Goal: Task Accomplishment & Management: Manage account settings

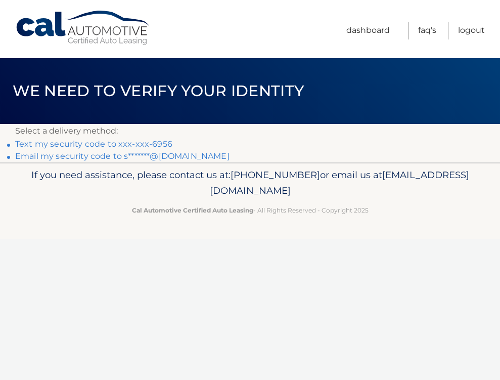
click at [145, 143] on link "Text my security code to xxx-xxx-6956" at bounding box center [93, 144] width 157 height 10
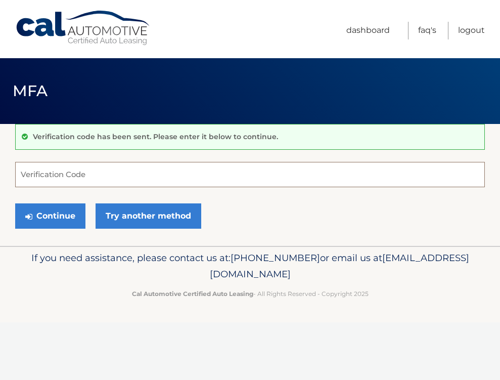
click at [139, 173] on input "Verification Code" at bounding box center [249, 174] width 469 height 25
type input "051027"
click at [15, 203] on button "Continue" at bounding box center [50, 215] width 70 height 25
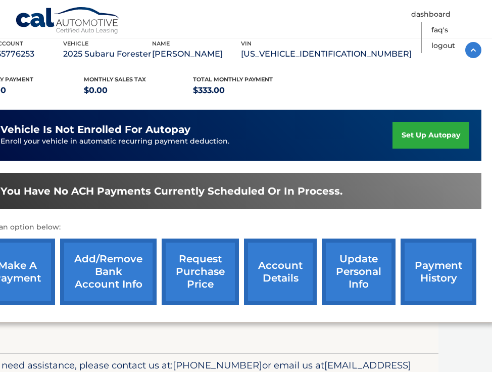
scroll to position [183, 54]
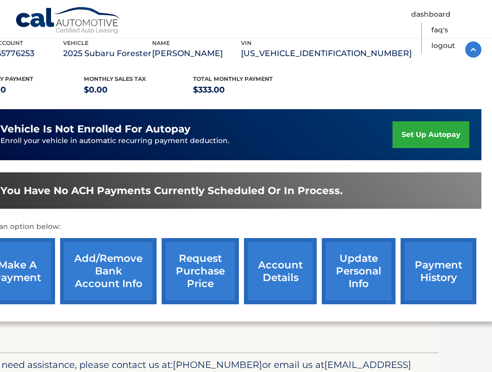
click at [456, 273] on link "payment history" at bounding box center [439, 271] width 76 height 66
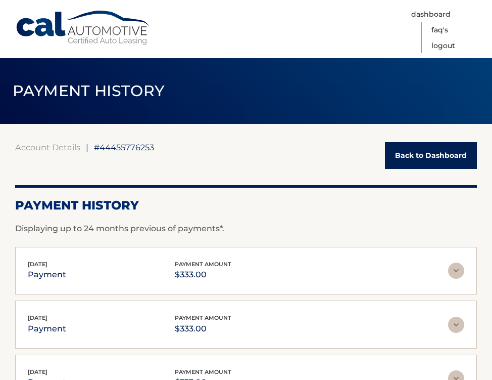
click at [409, 161] on link "Back to Dashboard" at bounding box center [431, 155] width 92 height 27
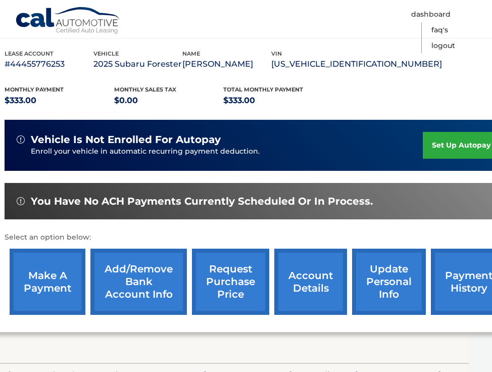
scroll to position [173, 23]
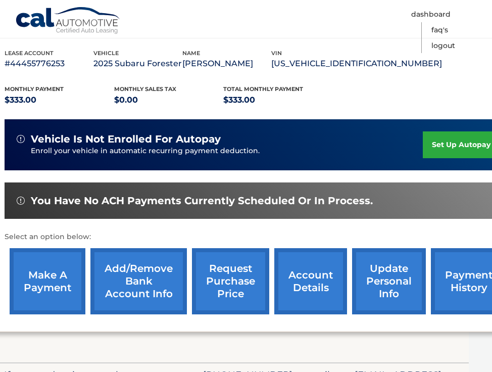
click link "make a payment"
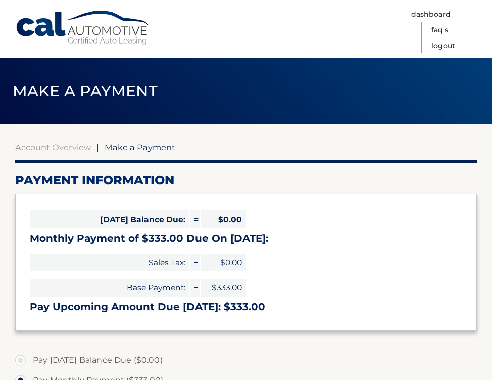
select select "YTE4ZGY2MmUtNThkMi00M2ZiLWFiNDMtODA5OGZkY2RmZGY3"
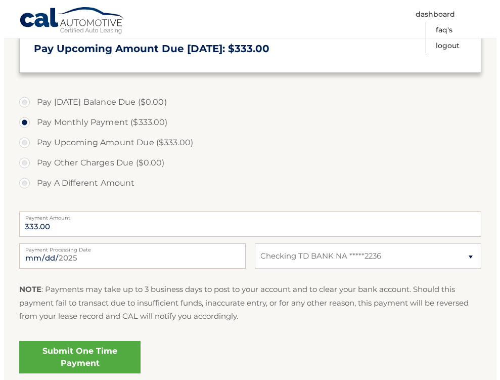
scroll to position [261, 0]
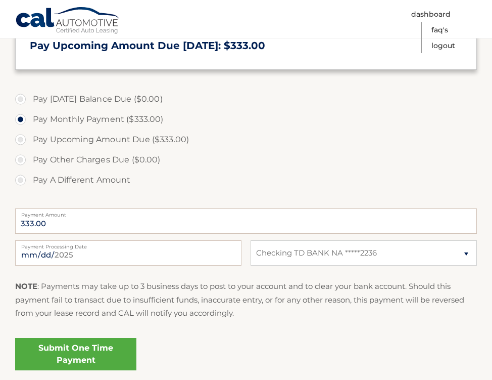
click at [88, 346] on link "Submit One Time Payment" at bounding box center [75, 354] width 121 height 32
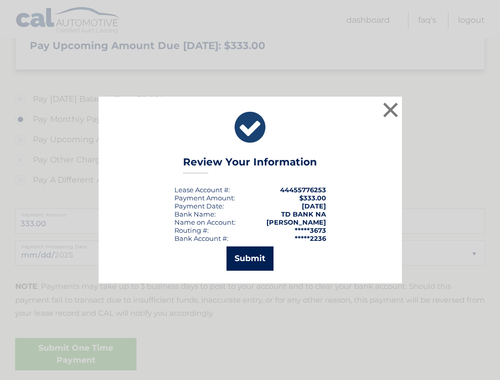
click at [259, 258] on button "Submit" at bounding box center [249, 258] width 47 height 24
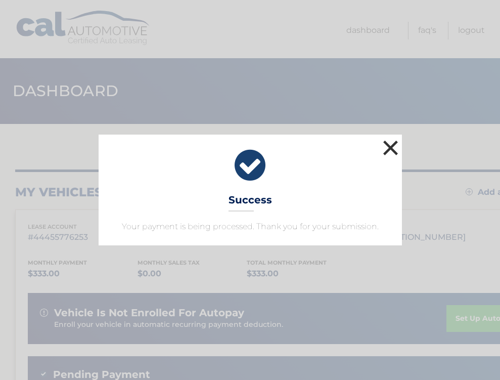
click at [393, 139] on button "×" at bounding box center [391, 147] width 20 height 20
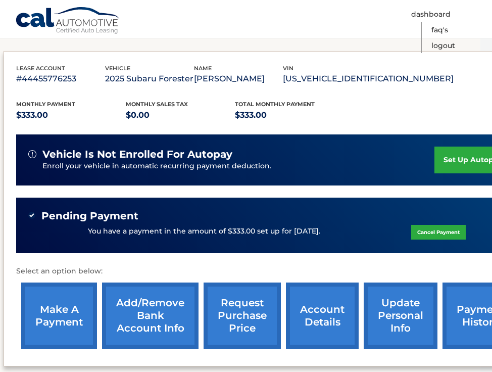
scroll to position [158, 12]
